Goal: Find specific page/section: Find specific page/section

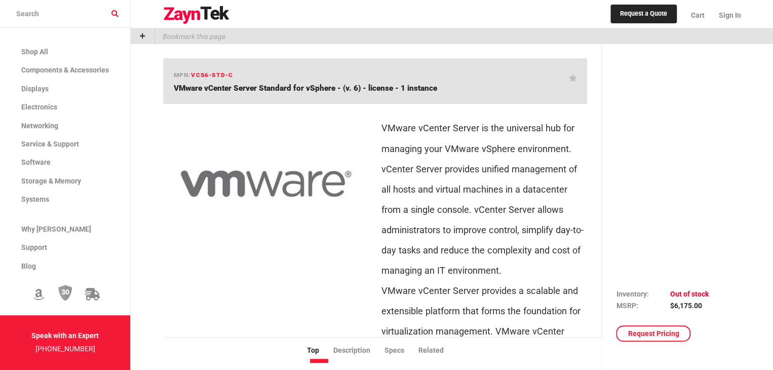
click at [45, 11] on input "search products" at bounding box center [65, 14] width 130 height 28
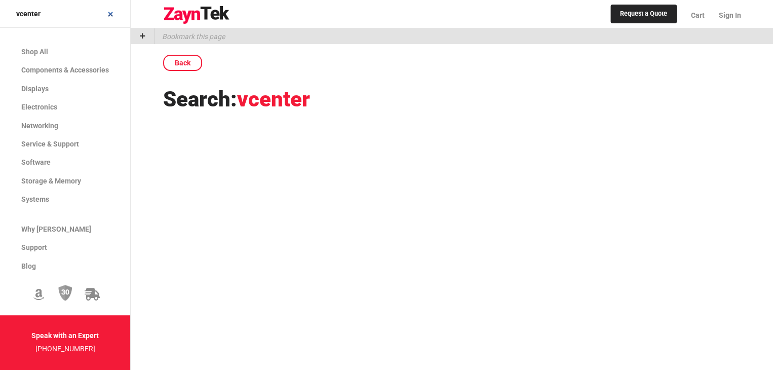
type input "vcenter"
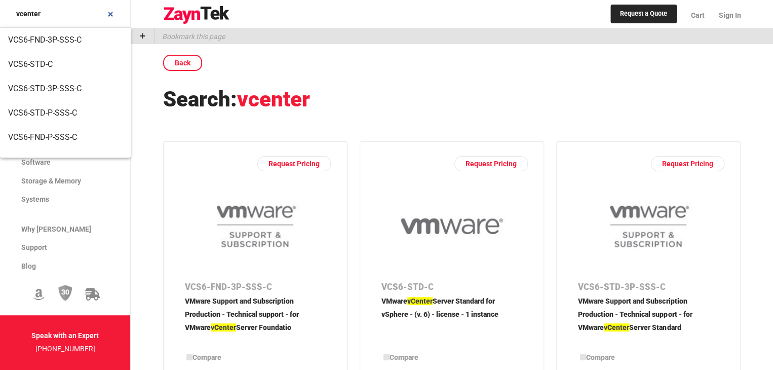
click at [73, 15] on input "vcenter" at bounding box center [65, 14] width 130 height 28
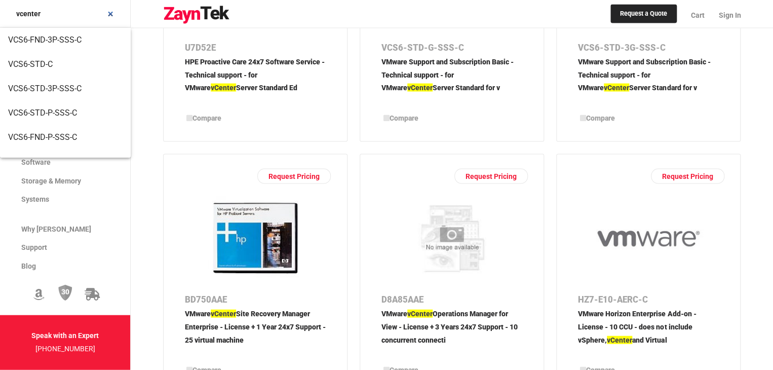
scroll to position [1013, 0]
